Goal: Find specific page/section: Find specific page/section

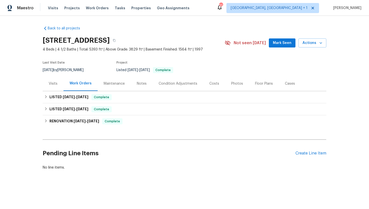
click at [58, 86] on div "Visits" at bounding box center [53, 83] width 21 height 15
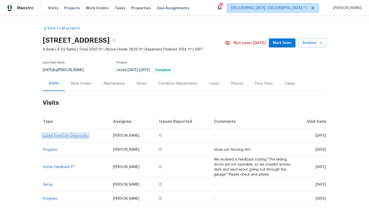
click at [67, 135] on link "Listed Inventory Diagnostic" at bounding box center [65, 136] width 45 height 4
